Goal: Information Seeking & Learning: Learn about a topic

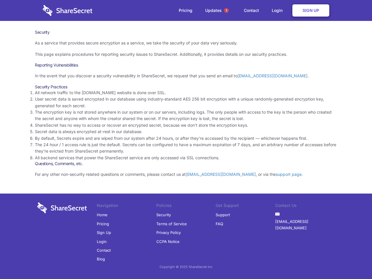
click at [186, 140] on li "By default, Secrets expire and are wiped from our system after 24 hours, or aft…" at bounding box center [186, 138] width 302 height 6
click at [227, 10] on span "1" at bounding box center [226, 10] width 5 height 5
